Goal: Obtain resource: Download file/media

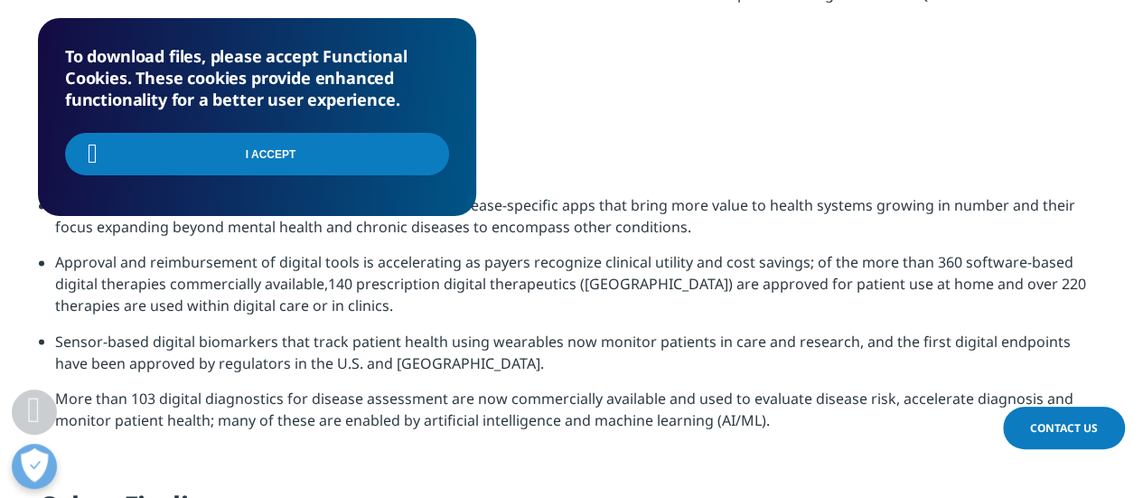
scroll to position [1427, 0]
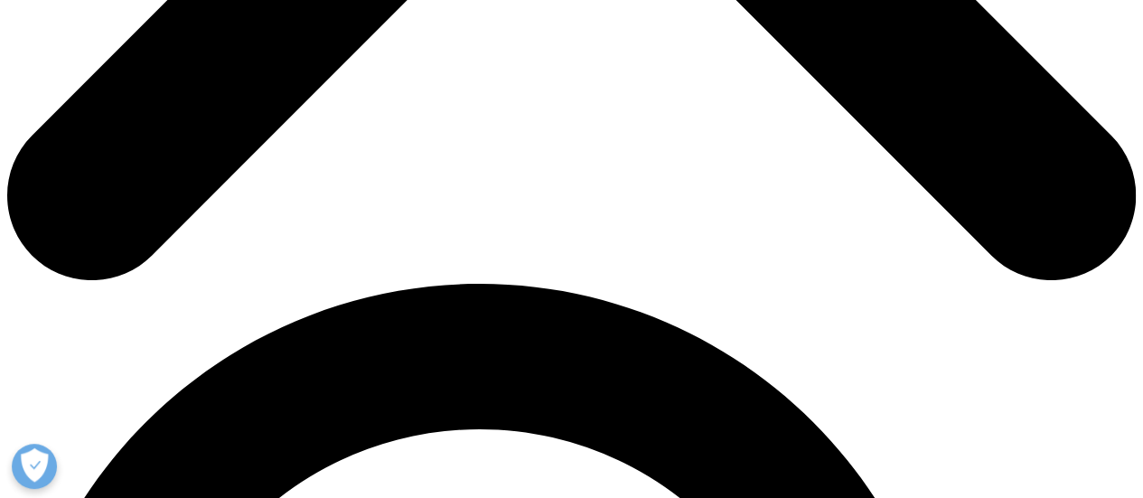
scroll to position [886, 0]
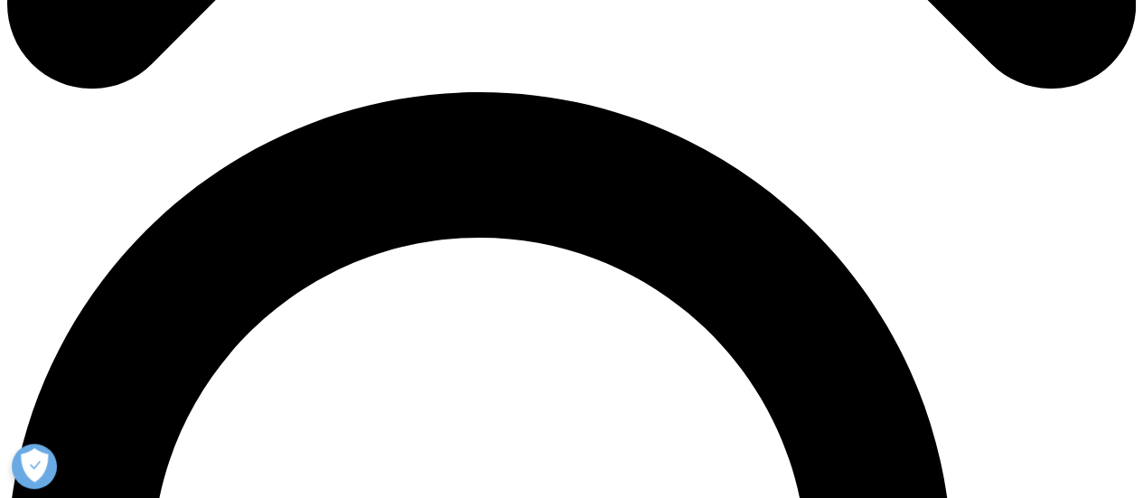
scroll to position [957, 0]
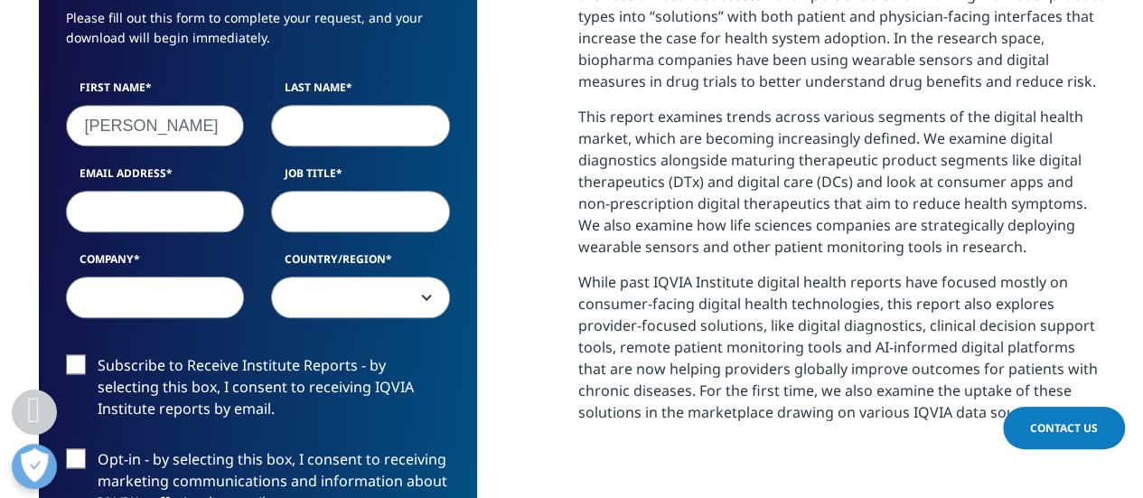
type input "Ying Jie"
type input "Yew"
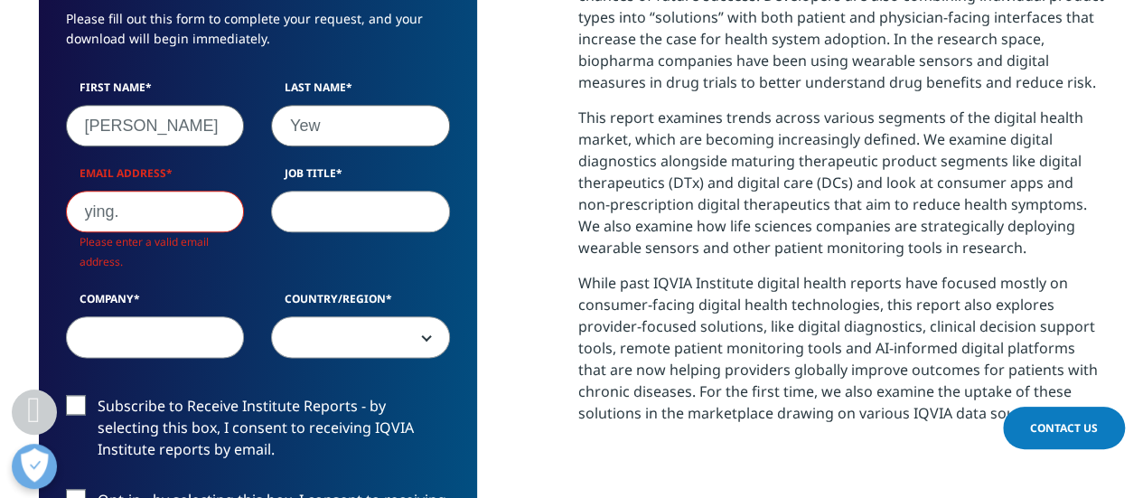
scroll to position [1037, 1066]
click at [182, 210] on input "ying." at bounding box center [155, 212] width 179 height 42
paste input "jie.yew@oracle.com"
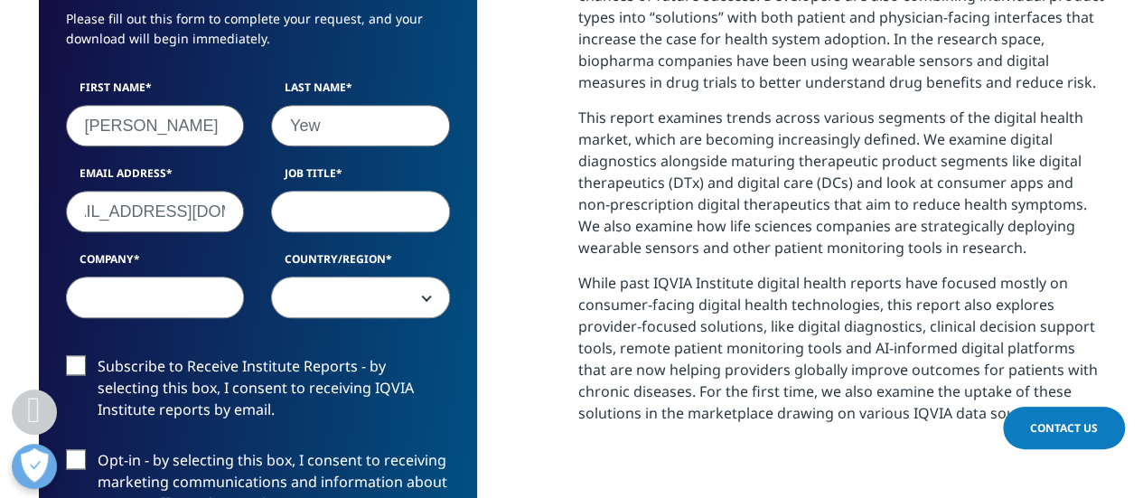
scroll to position [997, 1066]
type input "ying.jie.yew@oracle.com"
click at [374, 210] on input "Job Title" at bounding box center [360, 212] width 179 height 42
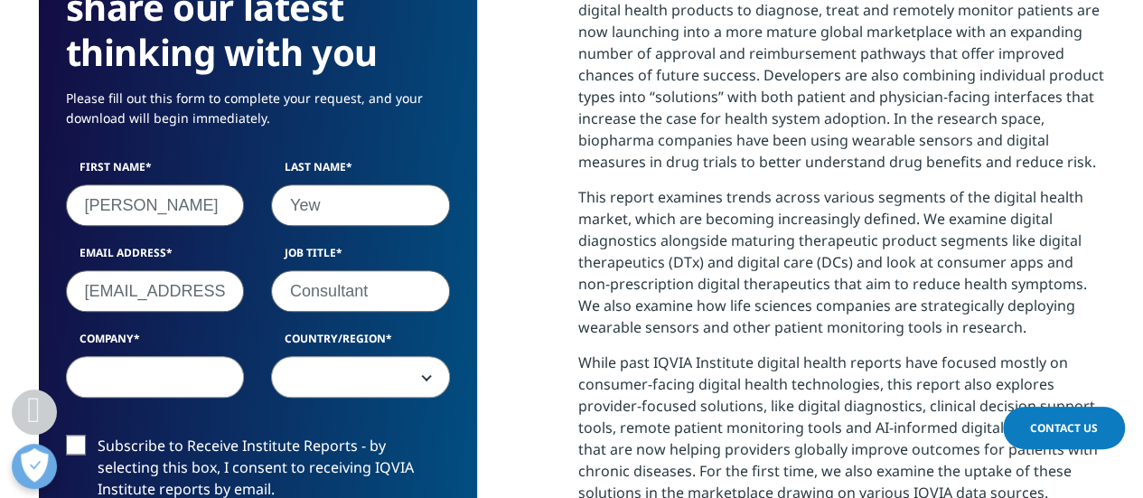
scroll to position [898, 0]
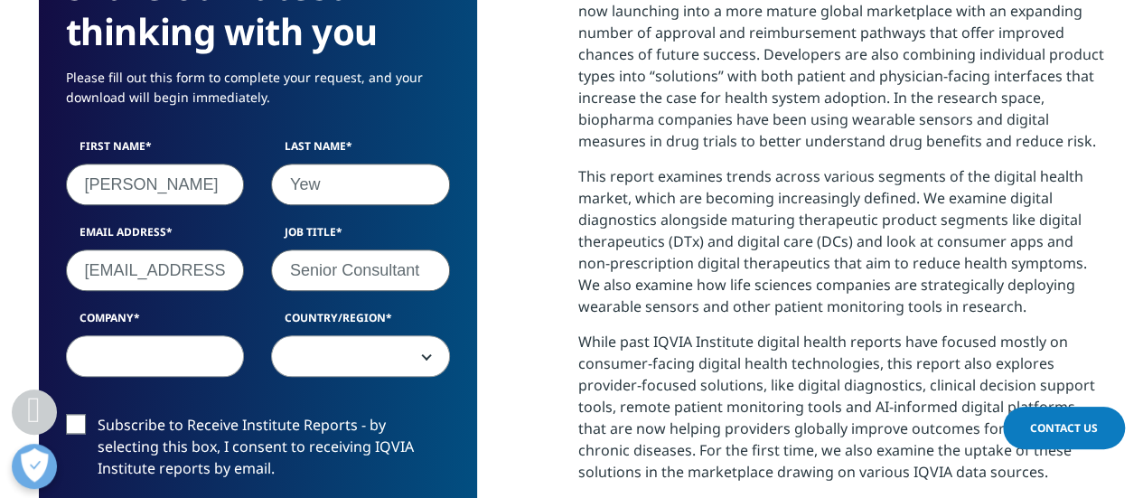
type input "Senior Consultant"
click at [210, 352] on input "Company" at bounding box center [155, 356] width 179 height 42
type input "OLS"
click at [330, 355] on span at bounding box center [360, 357] width 177 height 42
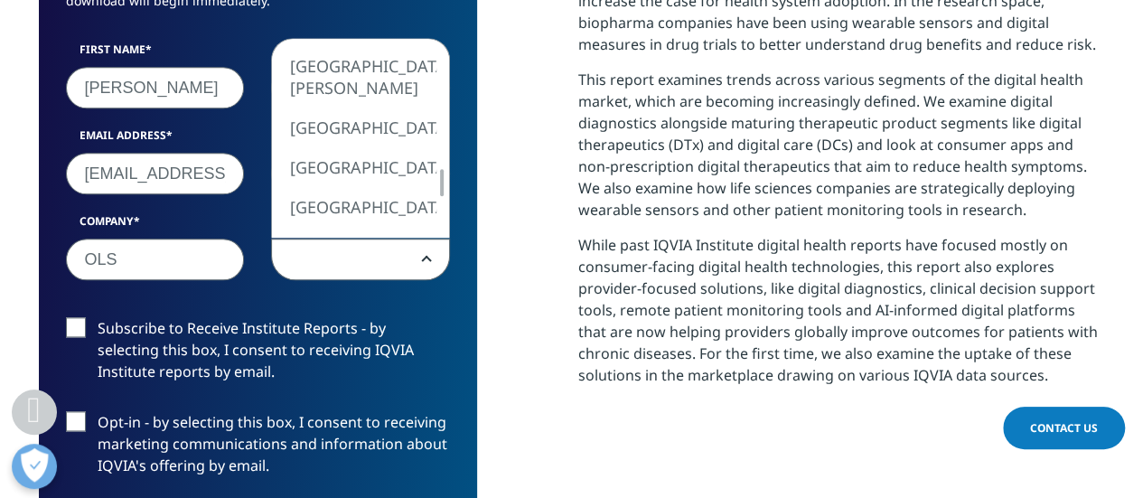
scroll to position [995, 0]
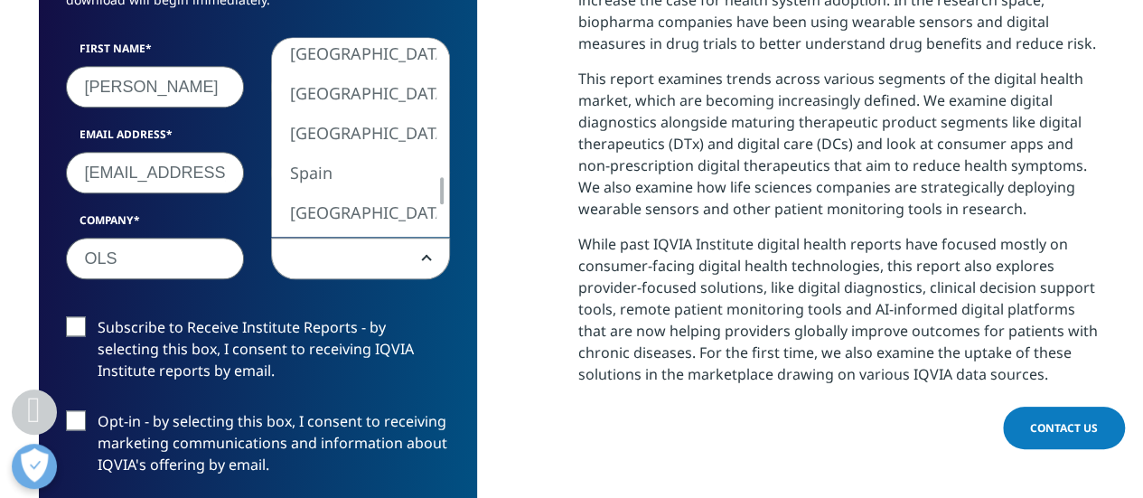
select select "Singapore"
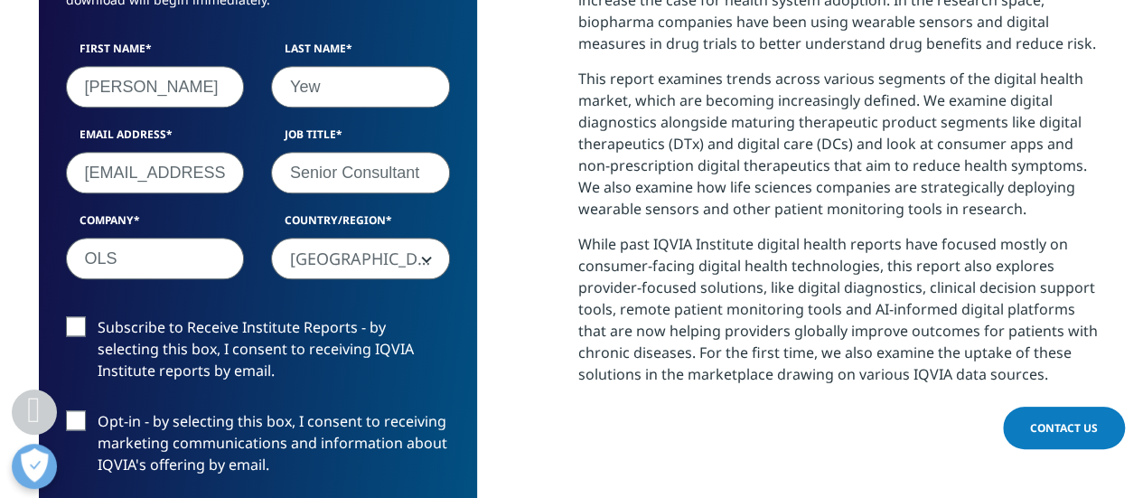
scroll to position [1113, 0]
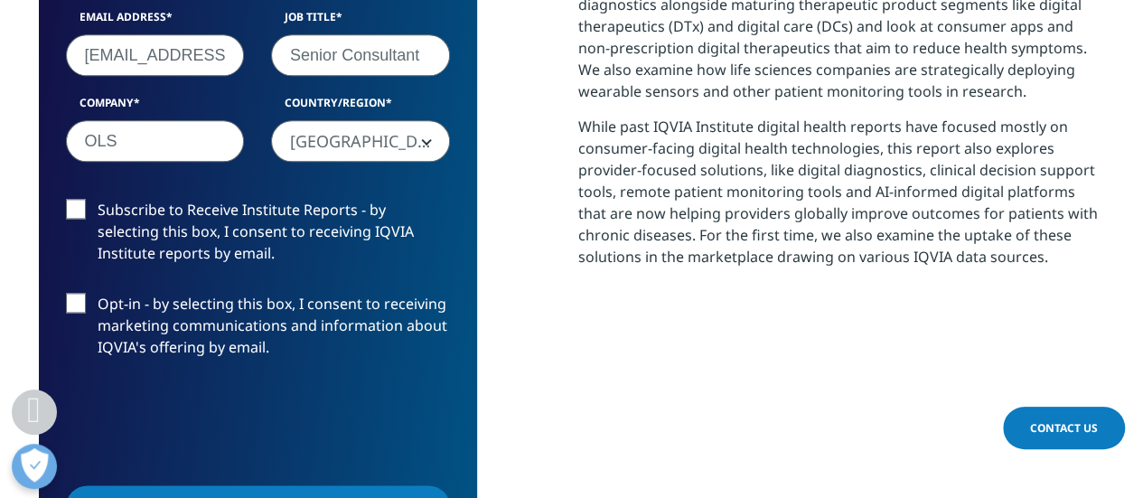
click at [83, 217] on label "Subscribe to Receive Institute Reports - by selecting this box, I consent to re…" at bounding box center [258, 236] width 384 height 75
click at [98, 199] on input "Subscribe to Receive Institute Reports - by selecting this box, I consent to re…" at bounding box center [98, 199] width 0 height 0
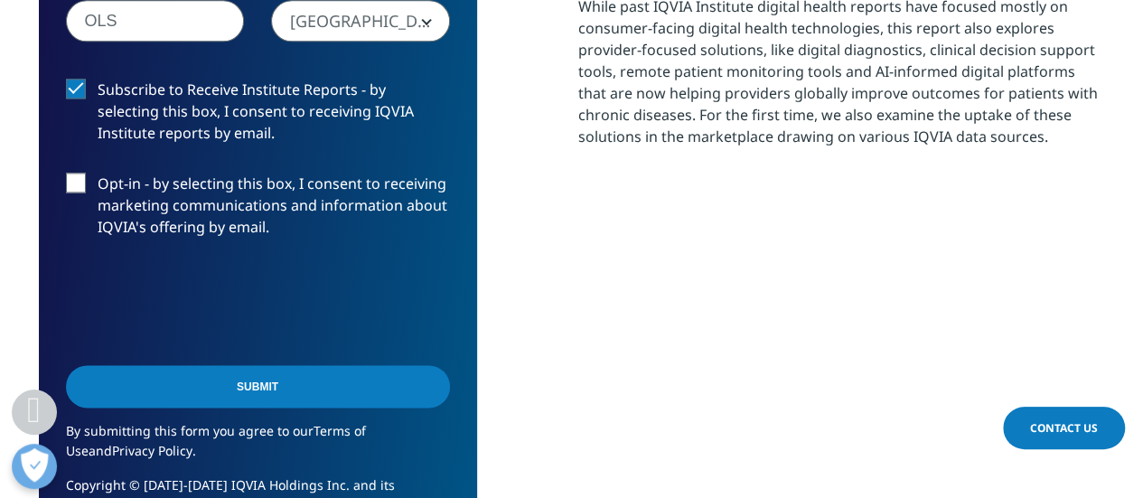
scroll to position [1234, 0]
click at [289, 401] on input "Submit" at bounding box center [258, 385] width 384 height 42
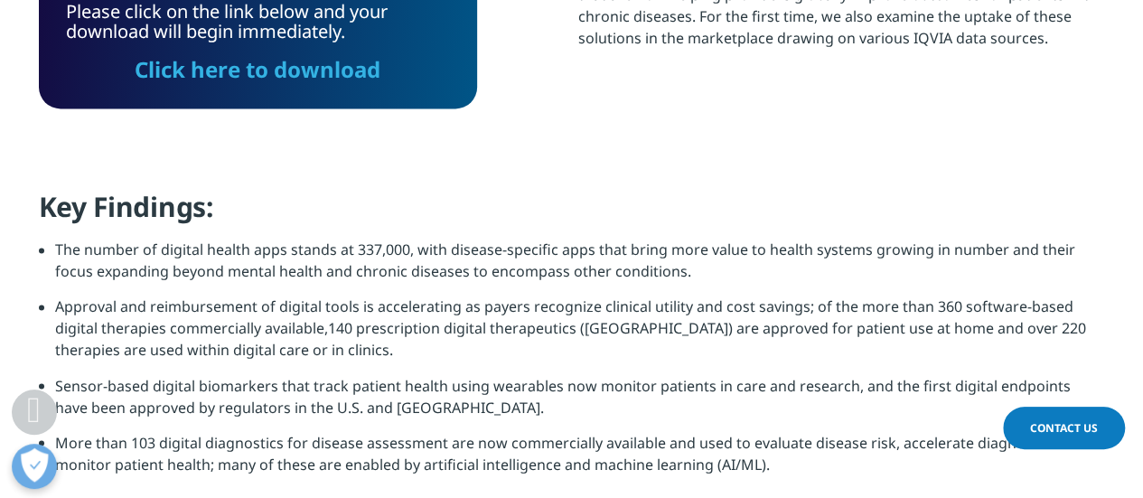
scroll to position [1082, 0]
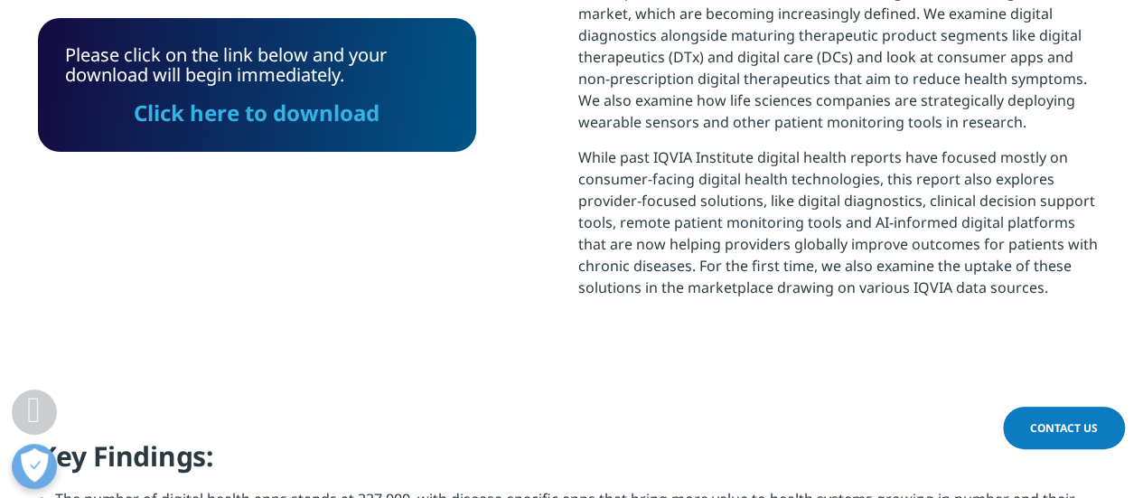
click at [266, 122] on link "Click here to download" at bounding box center [258, 113] width 246 height 30
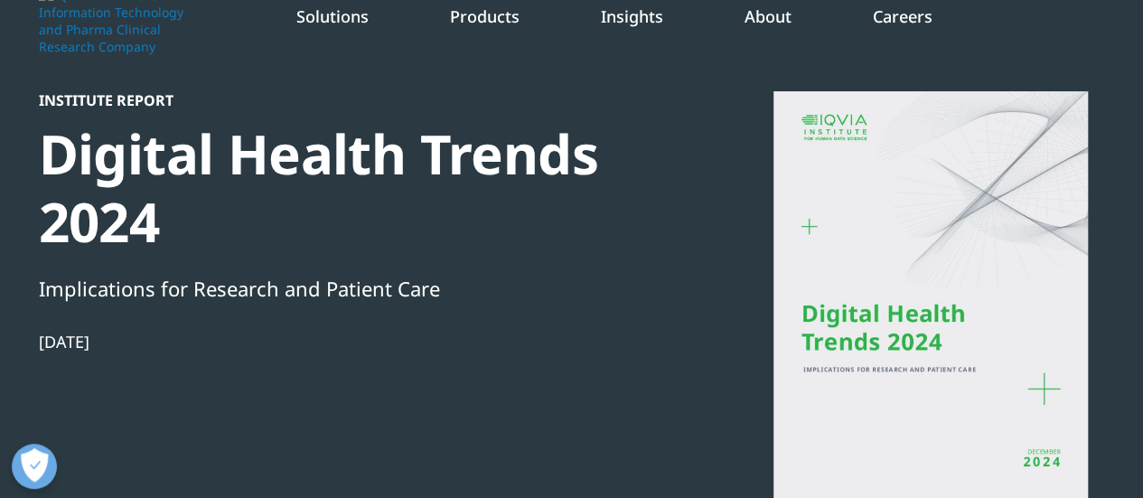
scroll to position [0, 0]
